Goal: Navigation & Orientation: Find specific page/section

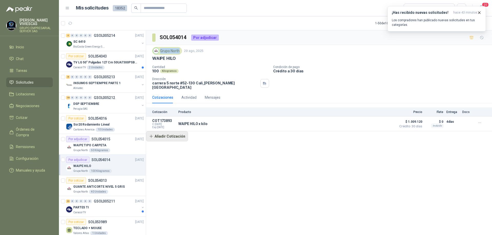
scroll to position [102, 0]
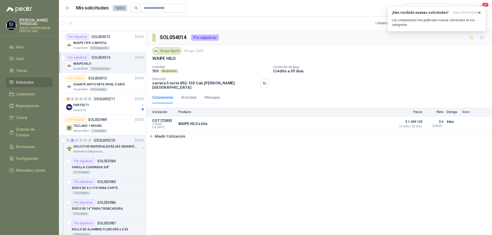
click at [202, 151] on div "SOL054014 Por adjudicar Grupo North [DATE] WAIPE HILO Cantidad 100 Kilogramos C…" at bounding box center [319, 133] width 346 height 207
click at [126, 149] on p "SOLICITUD MATERIALES REJAS SEGURIDAD - OFICINA" at bounding box center [105, 147] width 64 height 5
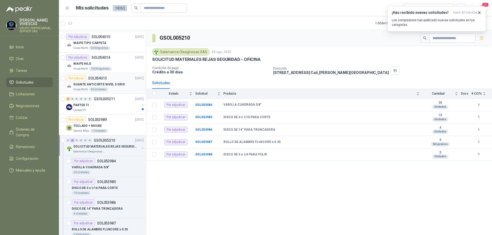
scroll to position [205, 0]
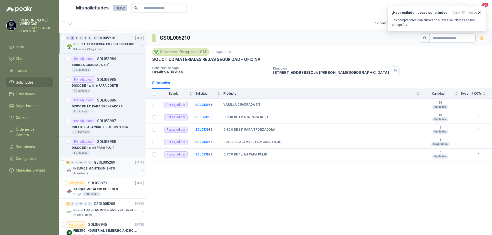
click at [109, 170] on p "INSUMOS MANTENIMIENTO" at bounding box center [94, 169] width 42 height 5
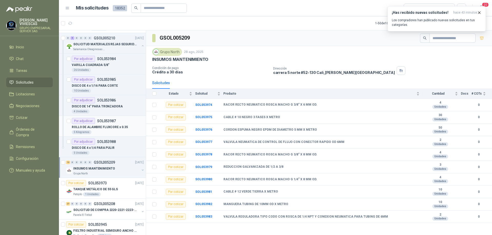
scroll to position [231, 0]
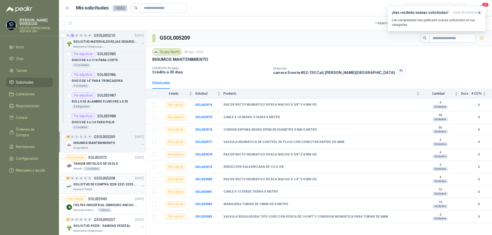
click at [99, 181] on div "27 0 0 0 0 0 GSOL005208 [DATE]" at bounding box center [105, 179] width 79 height 6
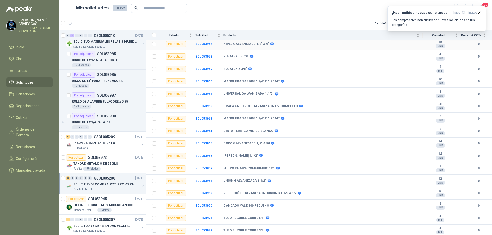
scroll to position [18, 0]
